Goal: Task Accomplishment & Management: Use online tool/utility

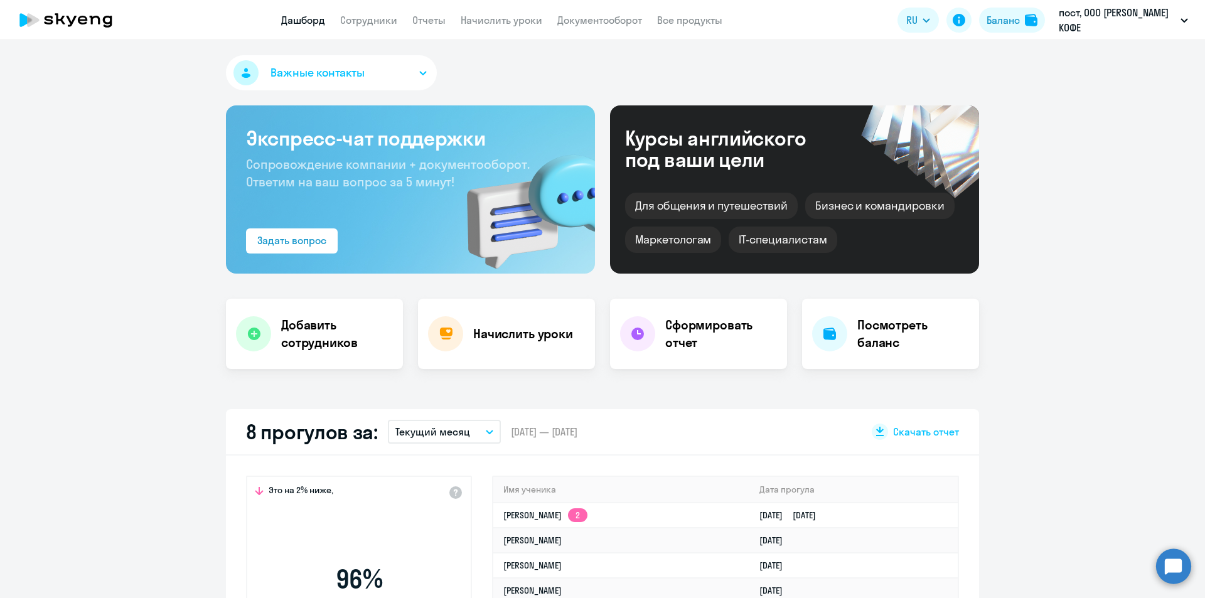
select select "30"
click at [349, 28] on app-header "Дашборд Сотрудники Отчеты Начислить уроки Документооборот Все продукты Дашборд …" at bounding box center [602, 20] width 1205 height 40
click at [354, 21] on link "Сотрудники" at bounding box center [368, 20] width 57 height 13
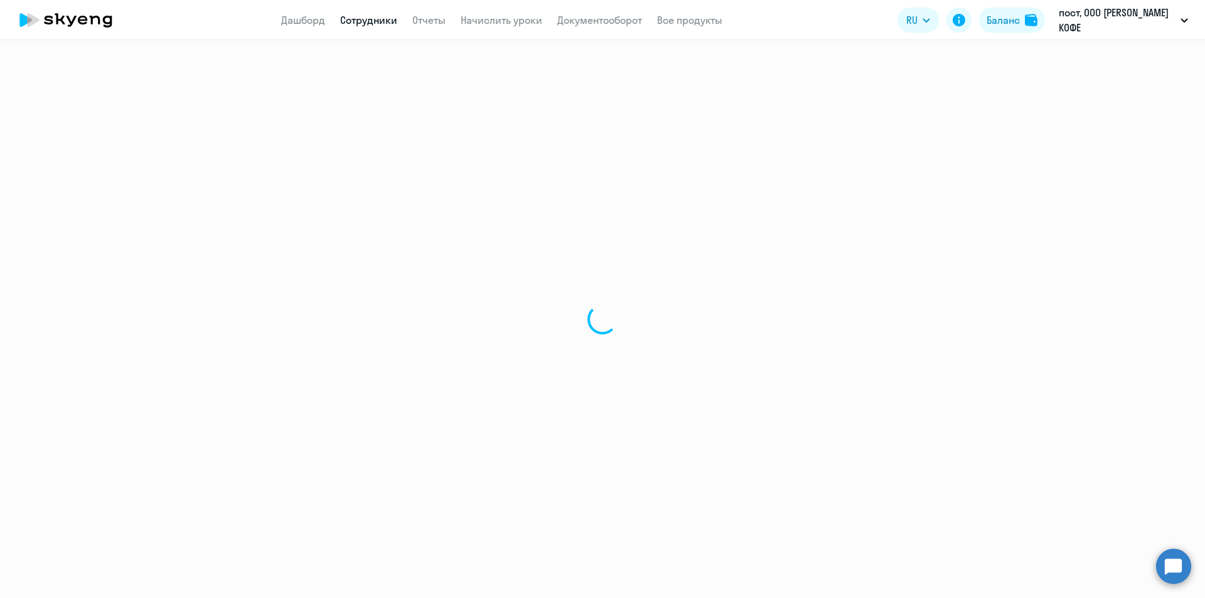
select select "30"
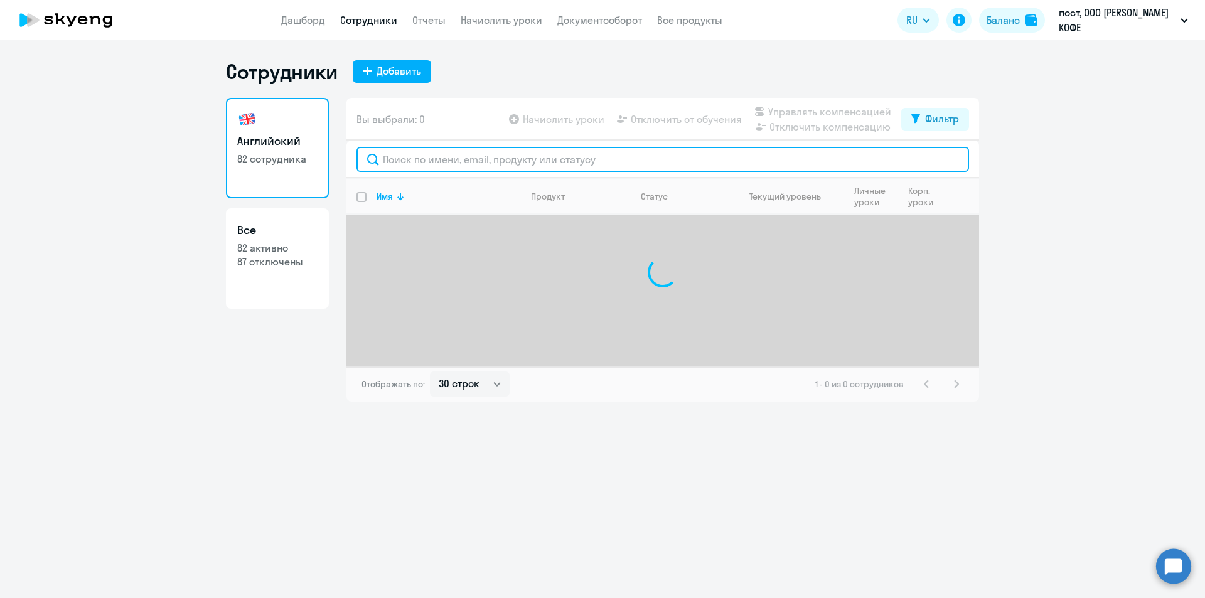
click at [526, 157] on input "text" at bounding box center [662, 159] width 612 height 25
type input "c"
type input "симак"
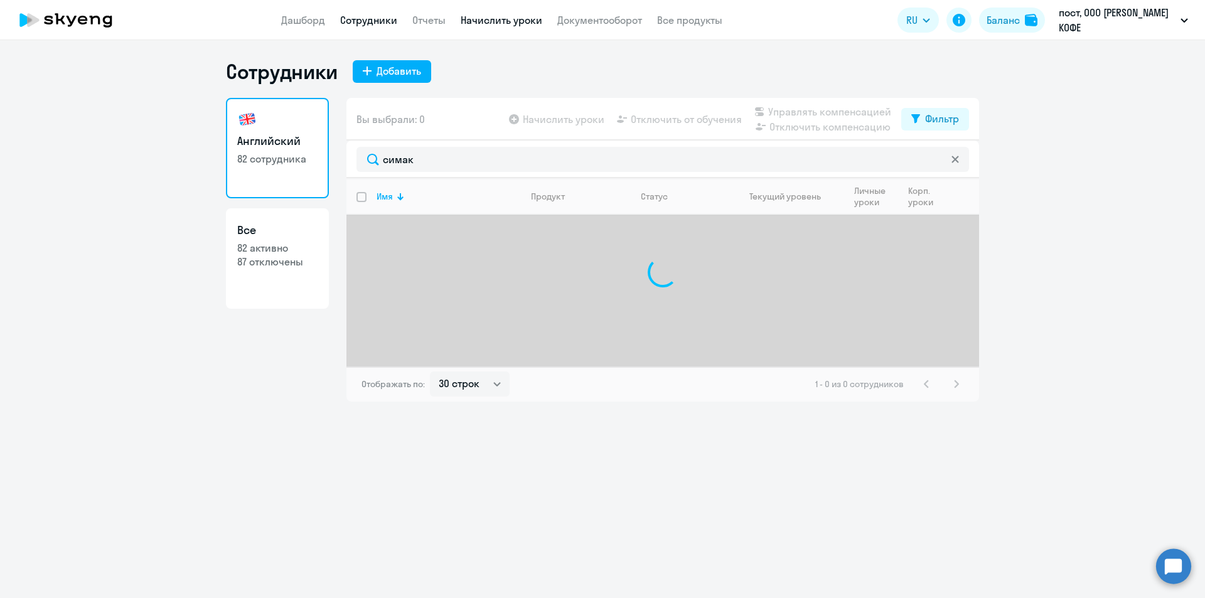
click at [495, 19] on link "Начислить уроки" at bounding box center [502, 20] width 82 height 13
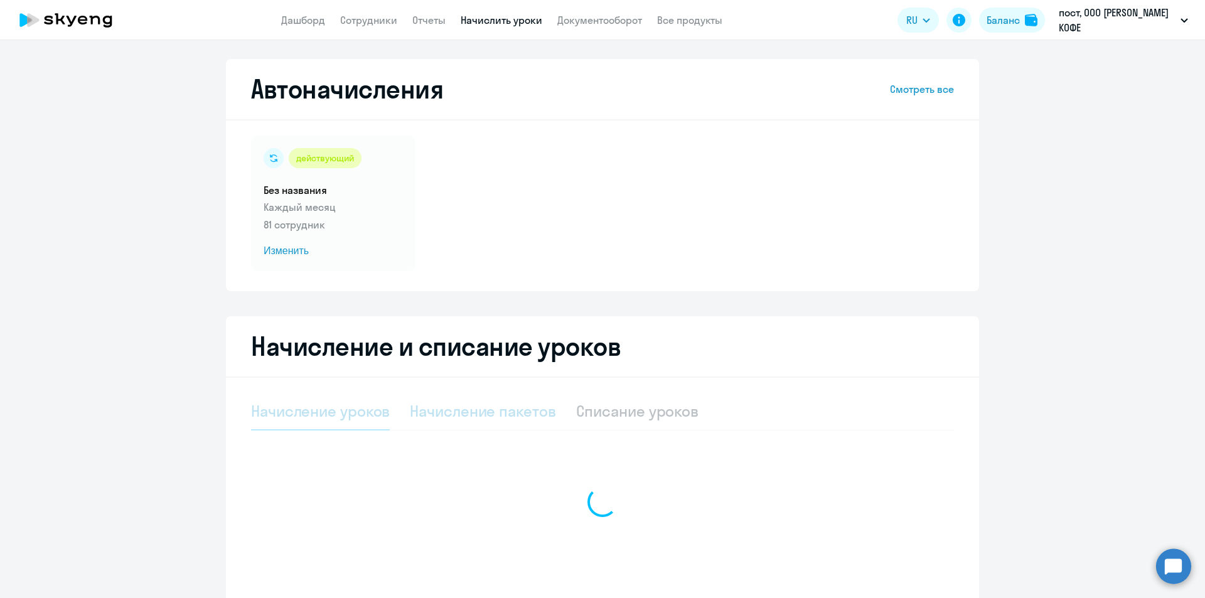
drag, startPoint x: 446, startPoint y: 425, endPoint x: 451, endPoint y: 419, distance: 8.0
click at [446, 425] on div at bounding box center [602, 502] width 703 height 218
select select "10"
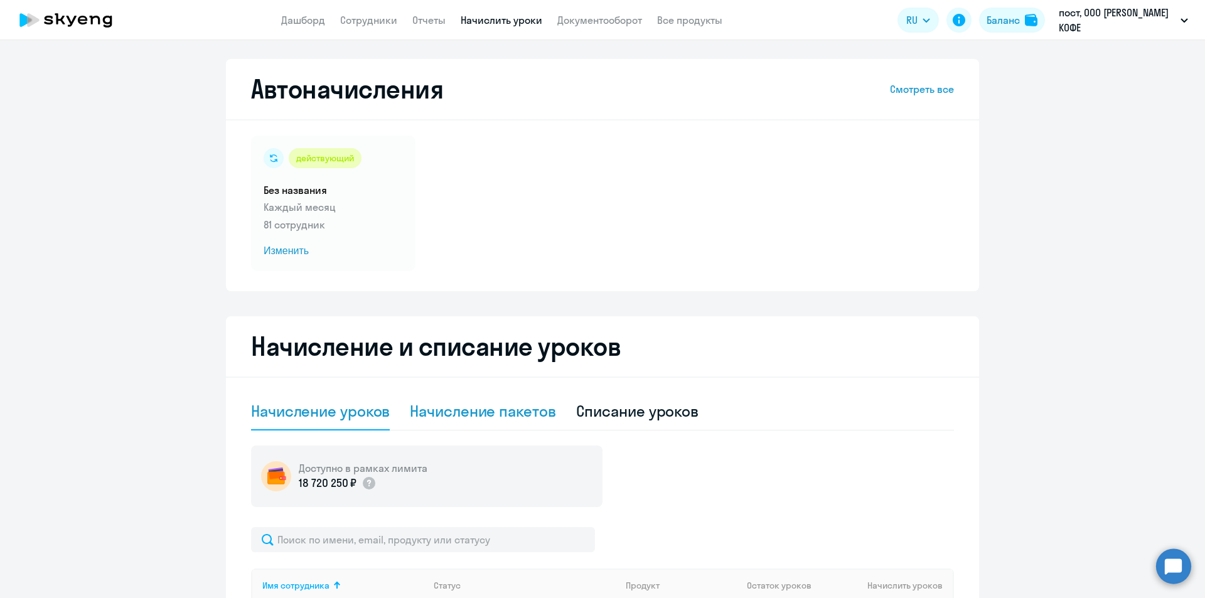
click at [451, 419] on div "Начисление пакетов" at bounding box center [483, 411] width 146 height 20
select select "10"
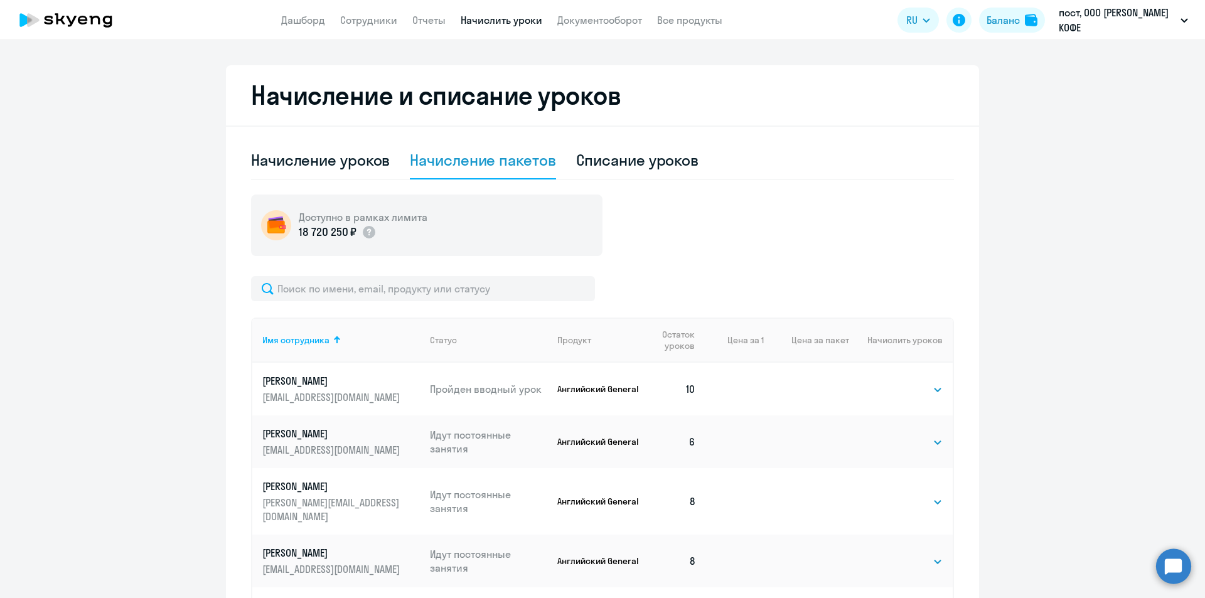
click at [444, 301] on div "Имя сотрудника Статус Продукт Остаток уроков Цена за 1 Цена за пакет Начислить …" at bounding box center [602, 600] width 703 height 649
click at [444, 292] on input "text" at bounding box center [423, 288] width 344 height 25
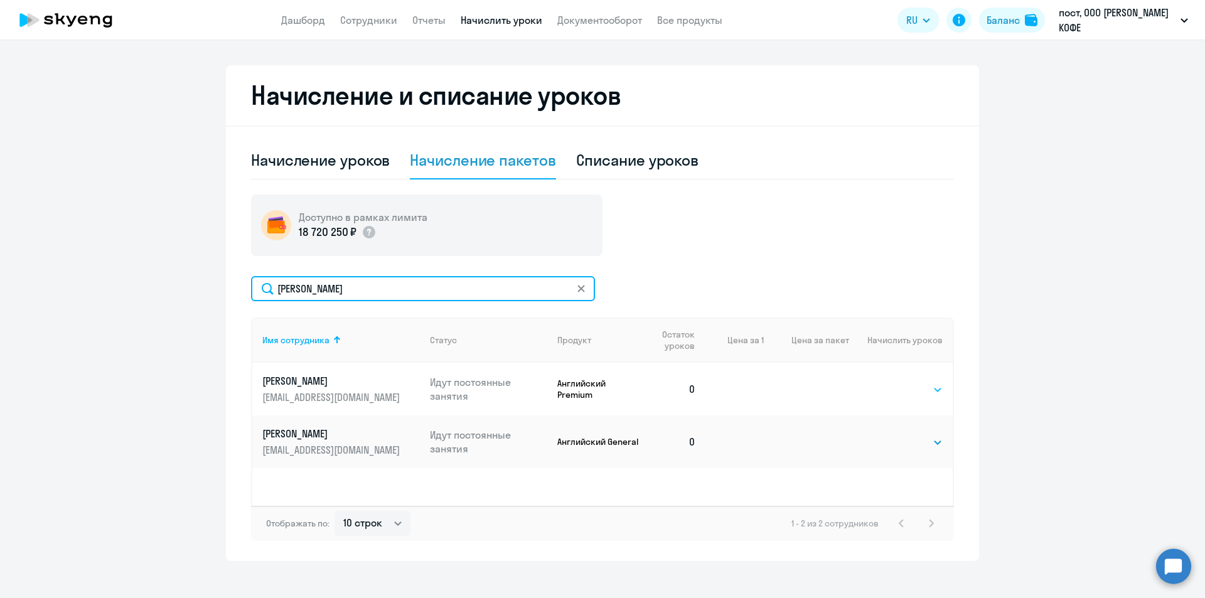
type input "[PERSON_NAME]"
click at [904, 389] on select "Выбрать 4 8 16 32 64" at bounding box center [916, 389] width 51 height 15
select select "8"
click at [891, 382] on select "Выбрать 4 8 16 32 64" at bounding box center [916, 389] width 51 height 15
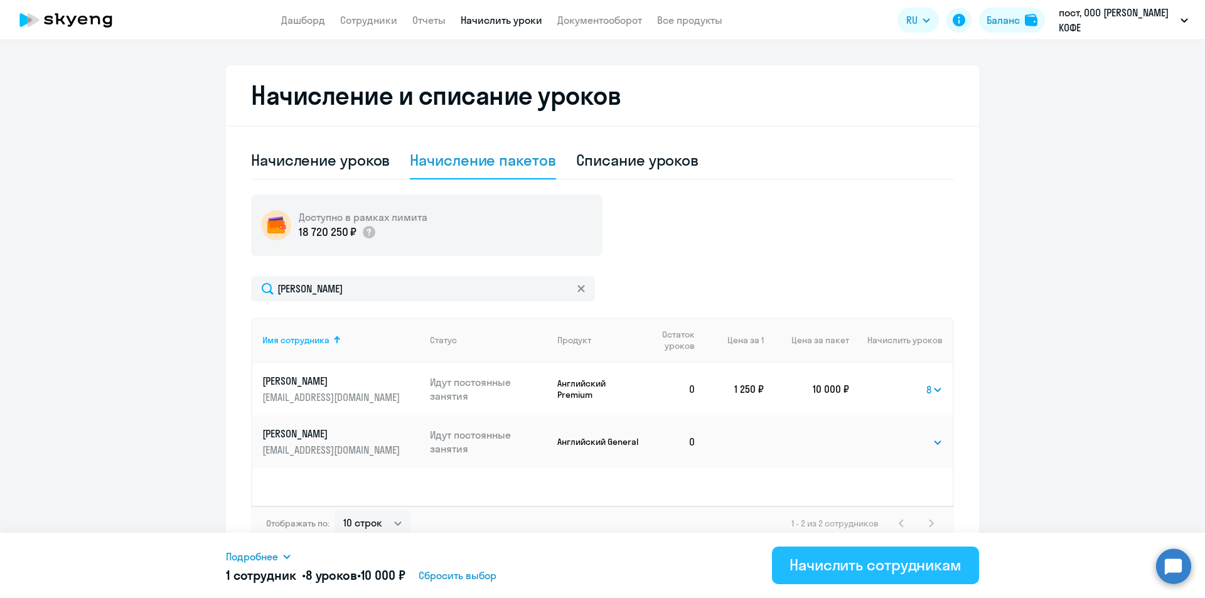
click at [850, 560] on div "Начислить сотрудникам" at bounding box center [875, 565] width 172 height 20
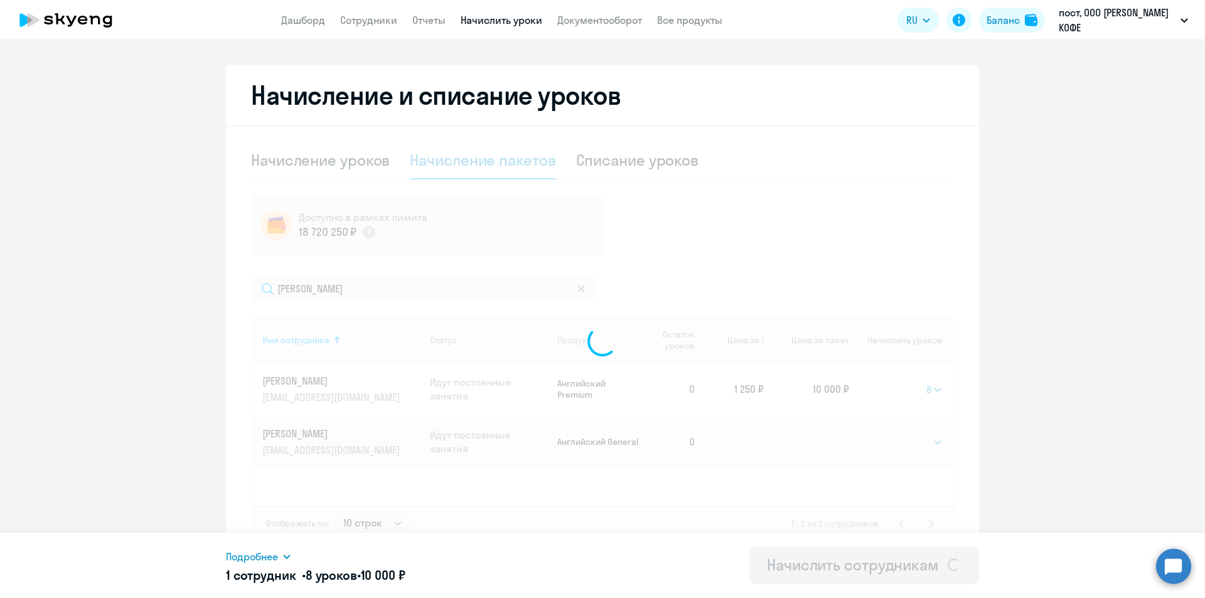
select select
